Goal: Information Seeking & Learning: Compare options

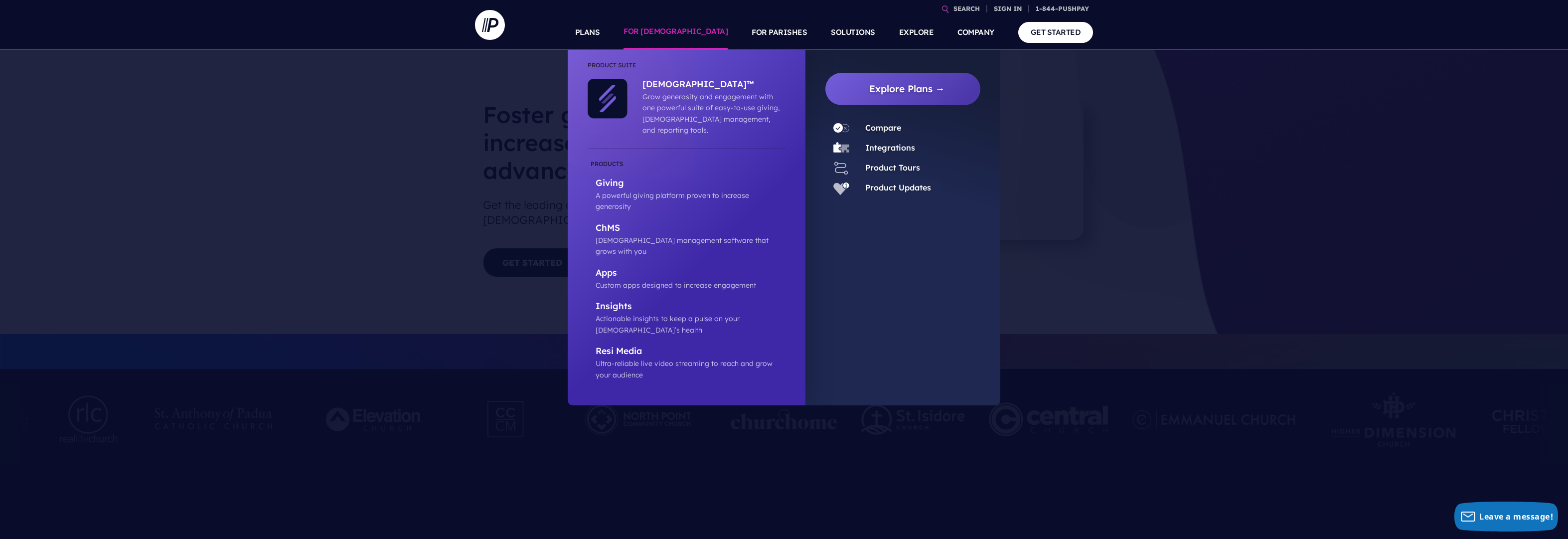
click at [714, 29] on link "FOR [DEMOGRAPHIC_DATA]" at bounding box center [675, 32] width 104 height 35
click at [704, 27] on link "FOR [DEMOGRAPHIC_DATA]" at bounding box center [675, 32] width 104 height 35
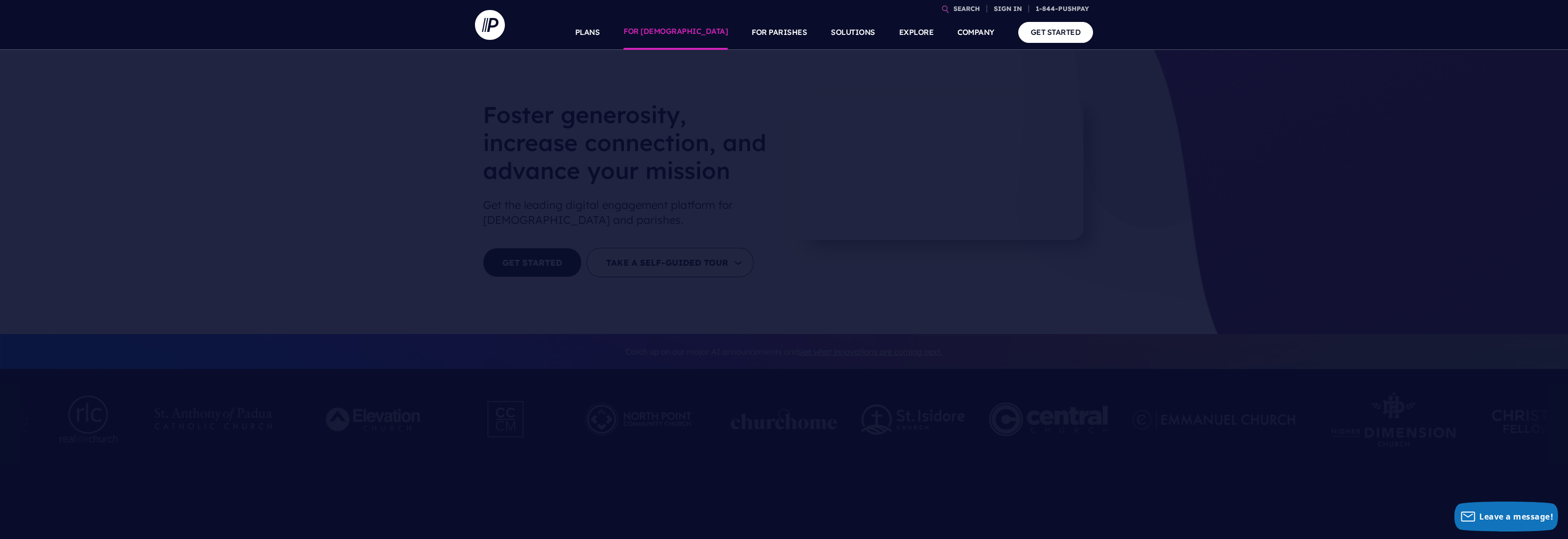
click at [709, 33] on link "FOR [DEMOGRAPHIC_DATA]" at bounding box center [675, 32] width 104 height 35
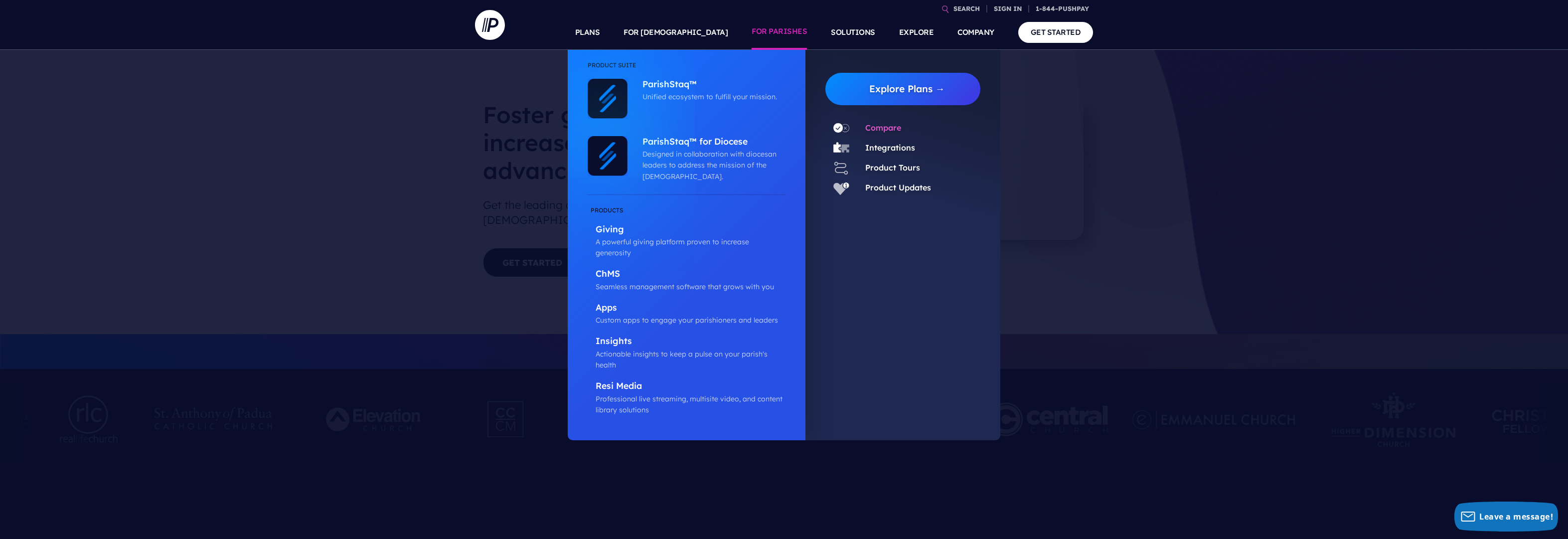
click at [886, 129] on link "Compare" at bounding box center [883, 127] width 36 height 10
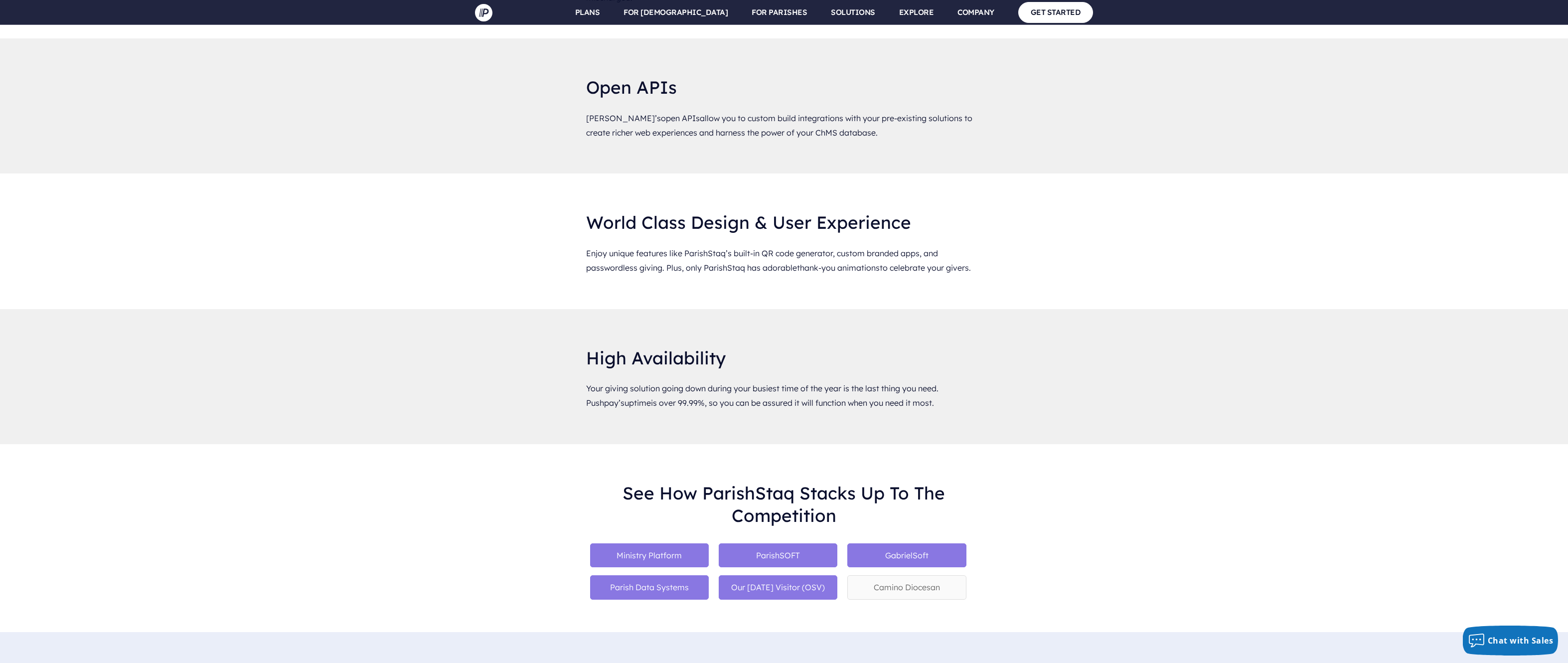
scroll to position [5135, 0]
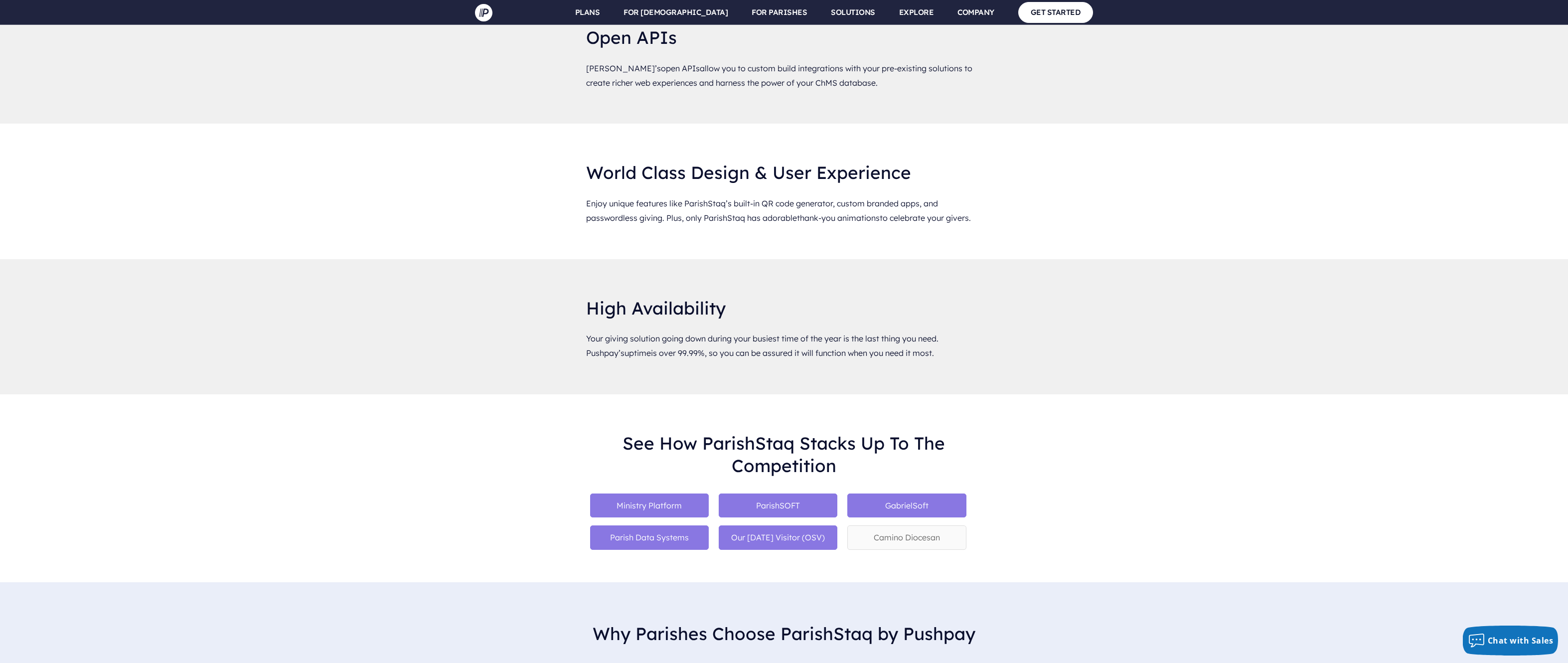
click at [666, 525] on p "Parish Data Systems" at bounding box center [649, 538] width 119 height 24
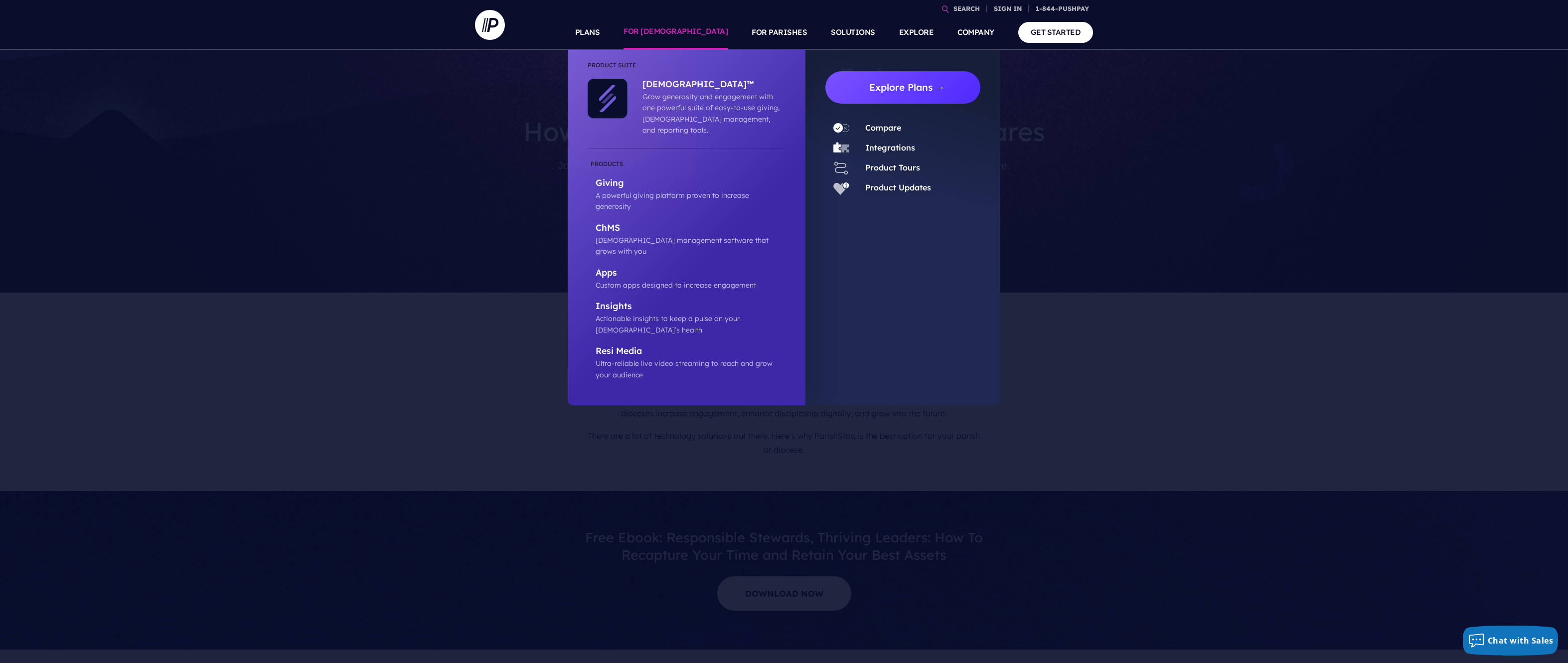
click at [882, 88] on link "Explore Plans →" at bounding box center [907, 87] width 147 height 32
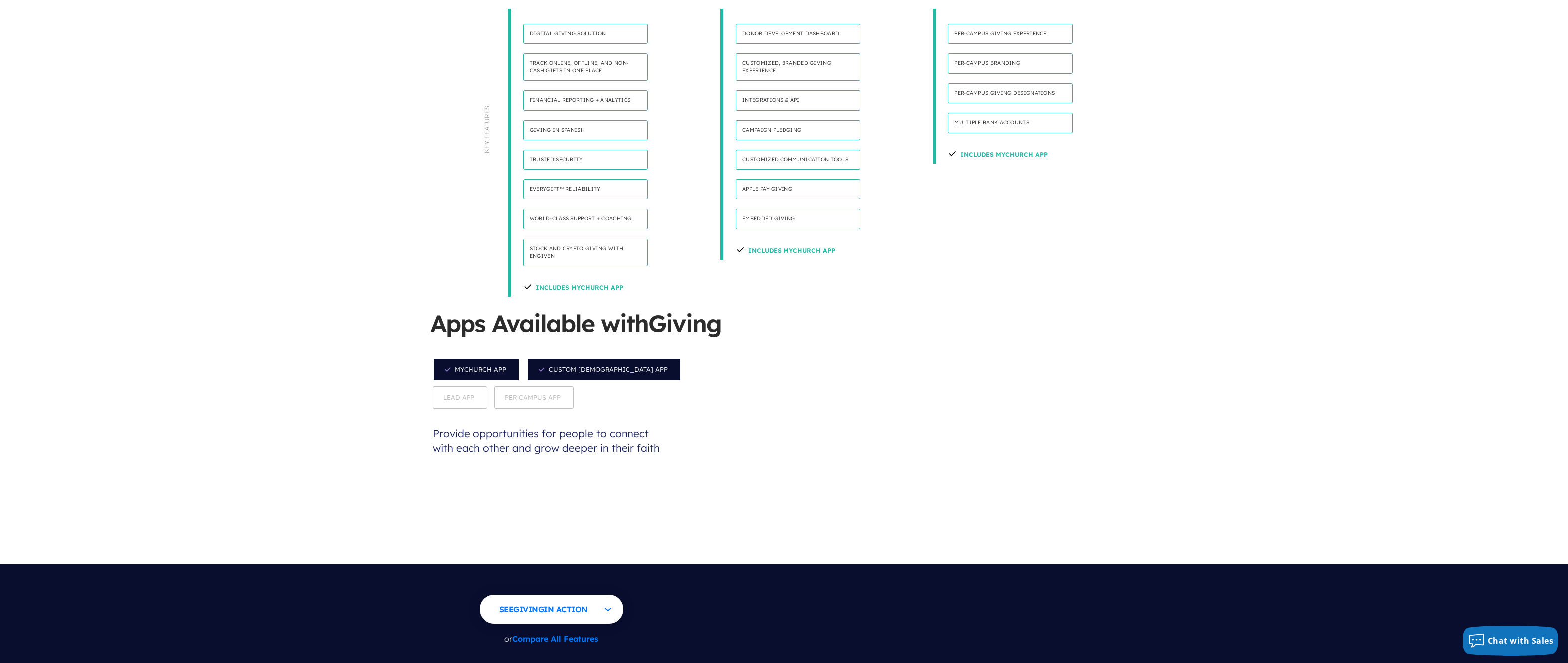
scroll to position [798, 0]
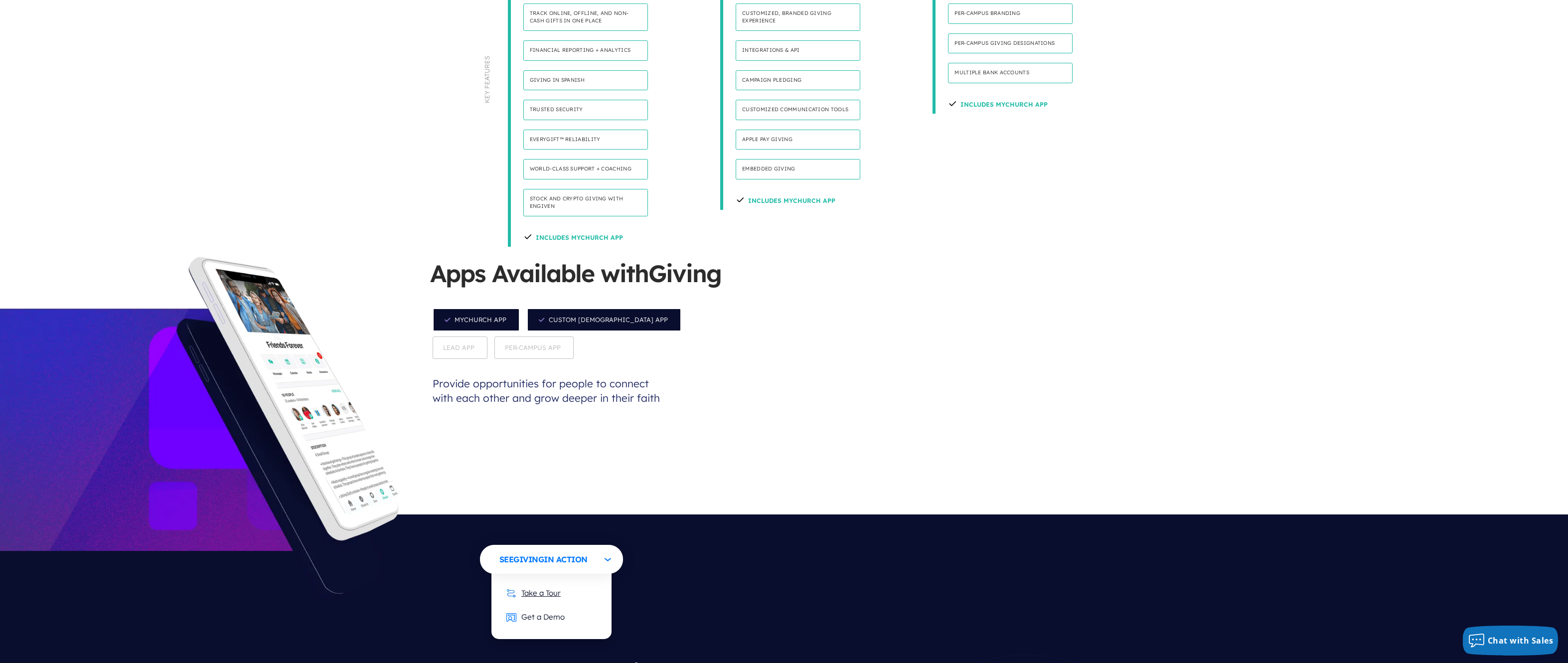
click at [544, 581] on link "Take a Tour" at bounding box center [534, 593] width 74 height 24
